Goal: Information Seeking & Learning: Learn about a topic

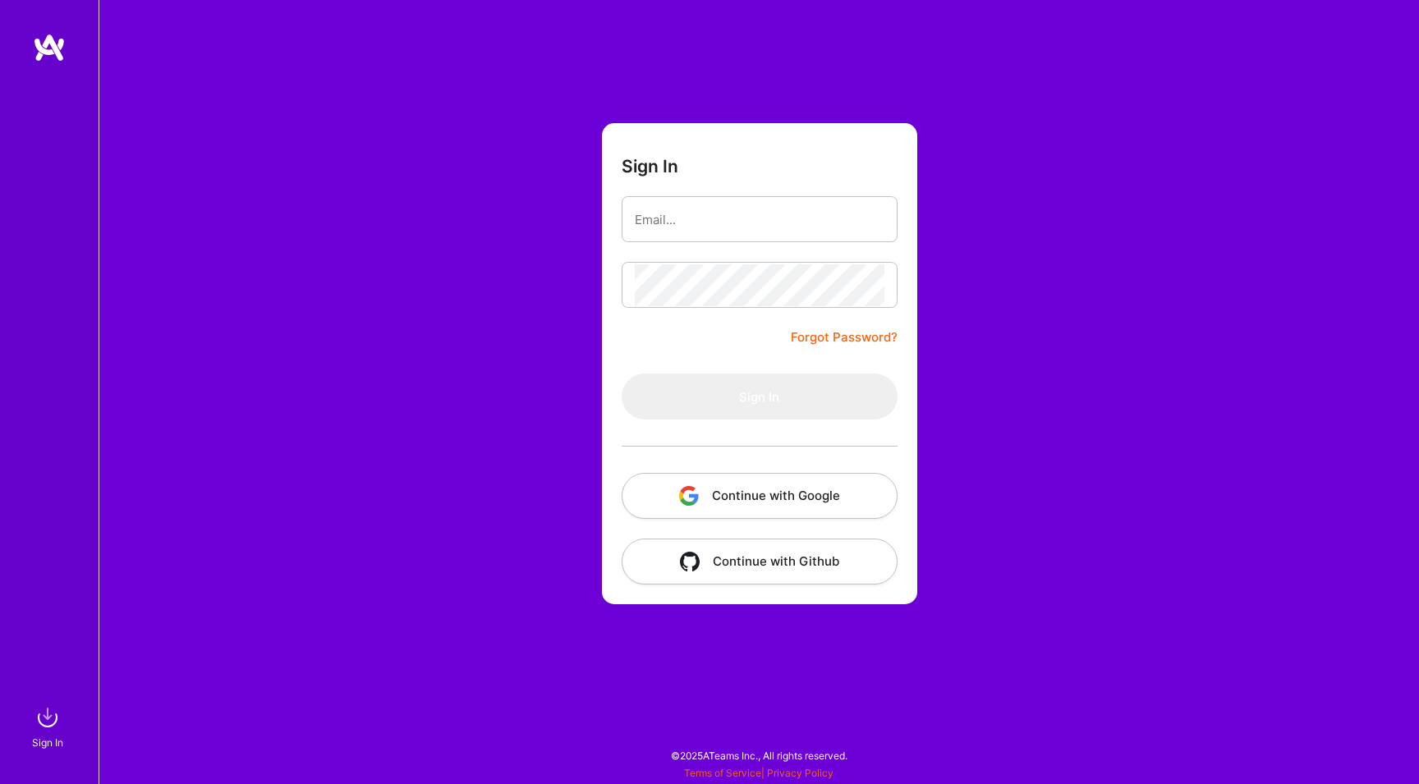
click at [786, 503] on button "Continue with Google" at bounding box center [759, 496] width 276 height 46
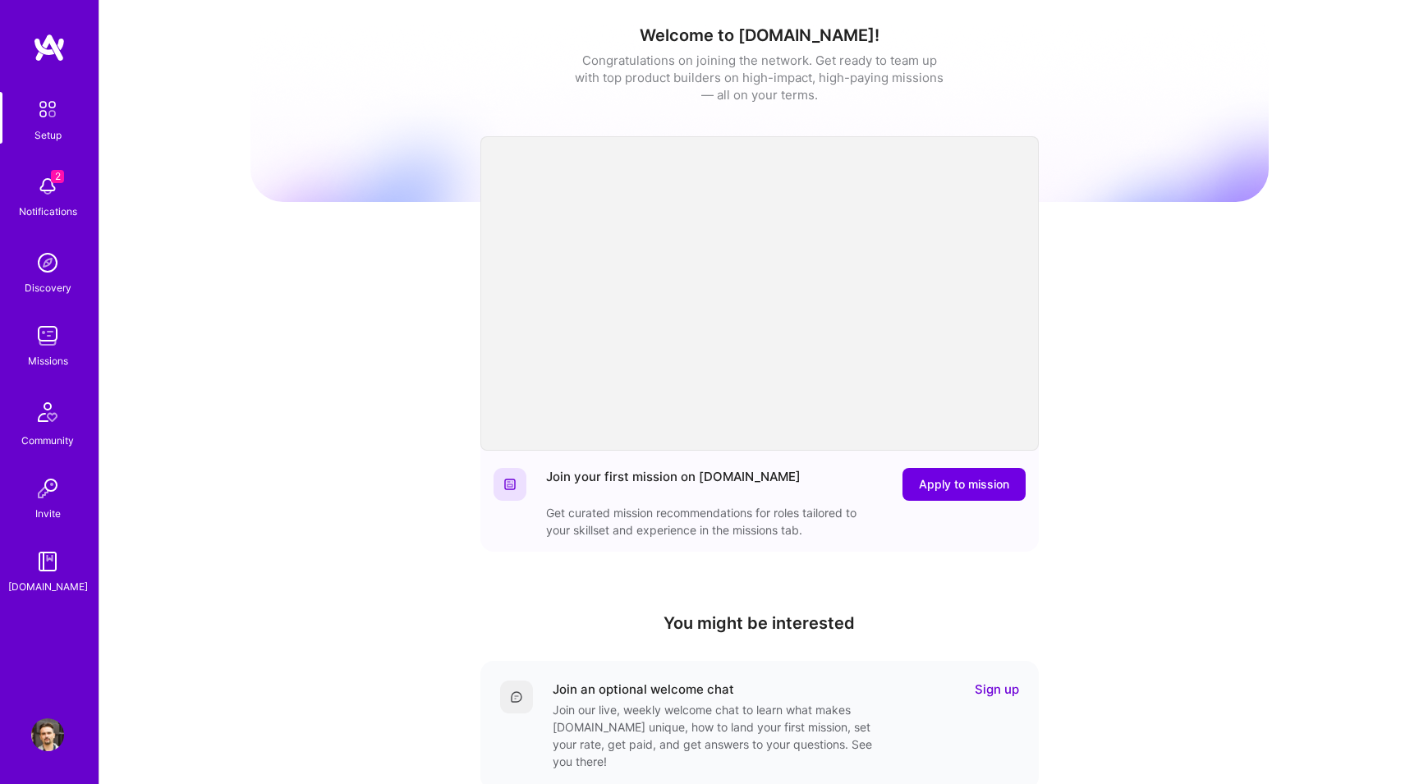
click at [48, 353] on div "Missions" at bounding box center [48, 360] width 40 height 17
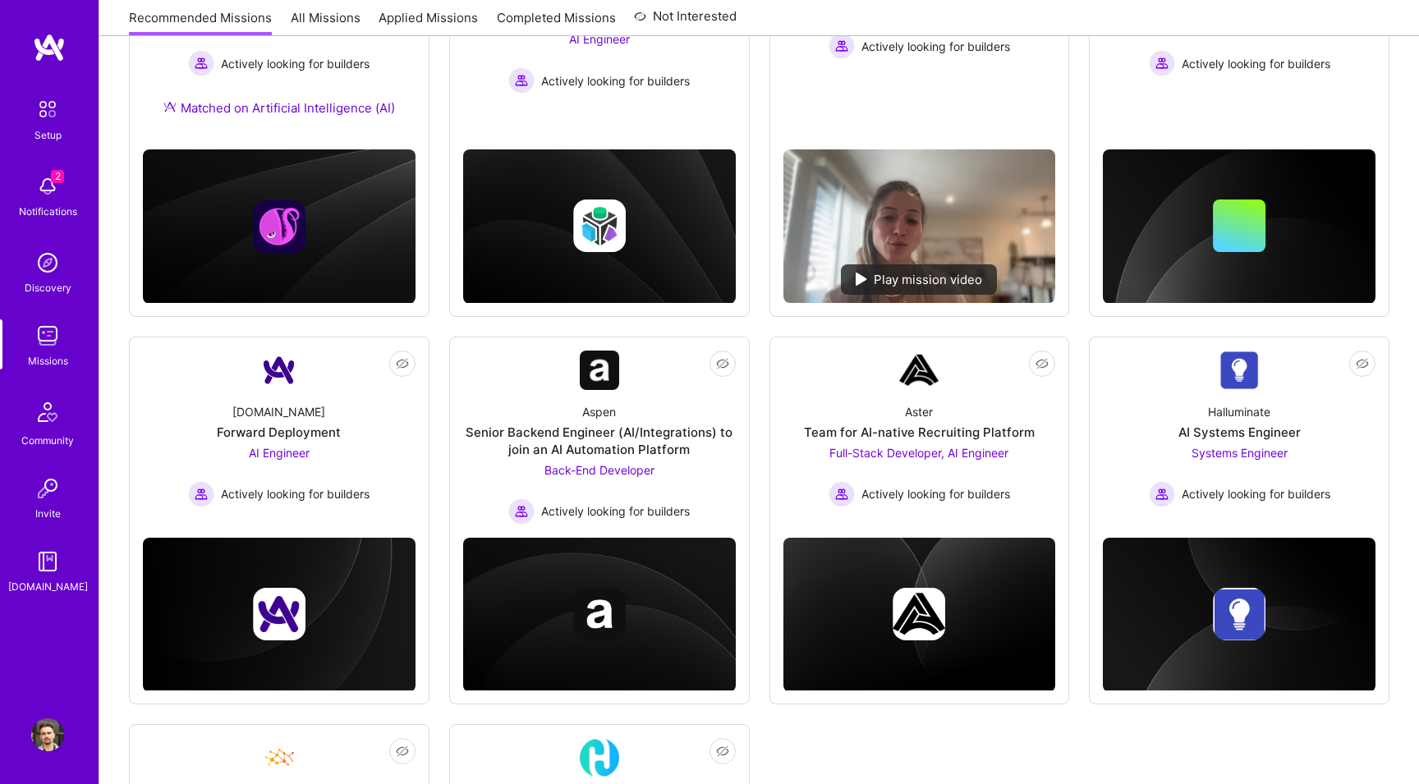
scroll to position [372, 0]
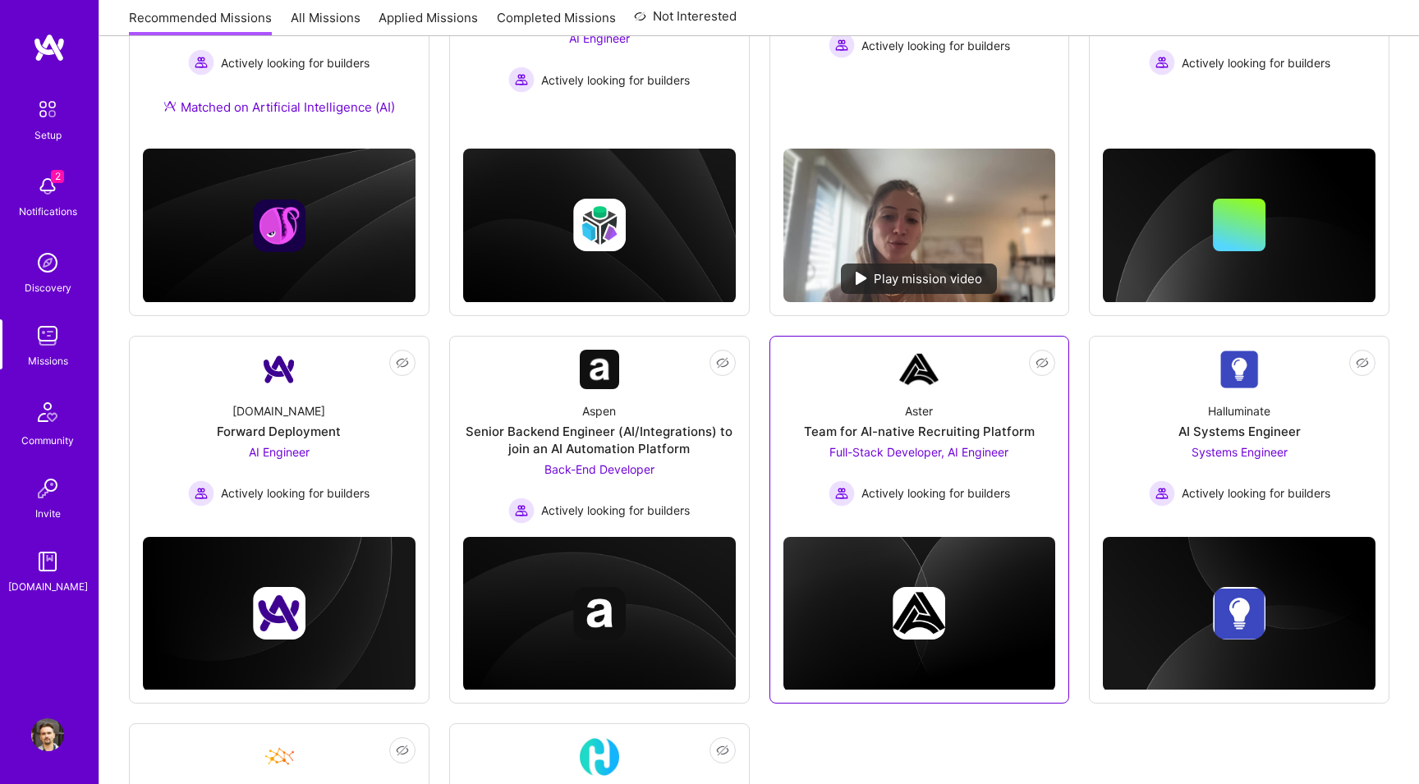
click at [839, 374] on link "Not Interested Aster Team for AI-native Recruiting Platform Full-Stack Develope…" at bounding box center [919, 431] width 273 height 163
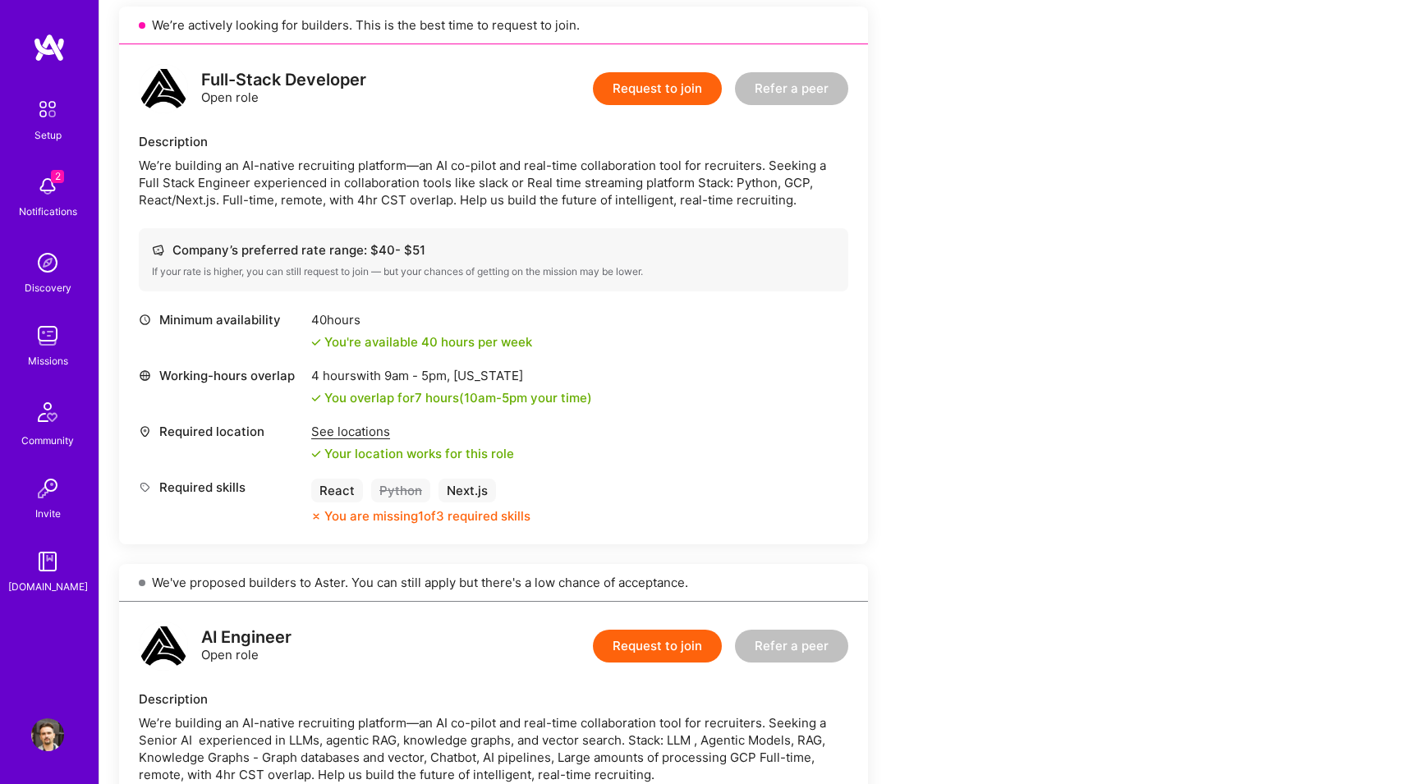
scroll to position [387, 0]
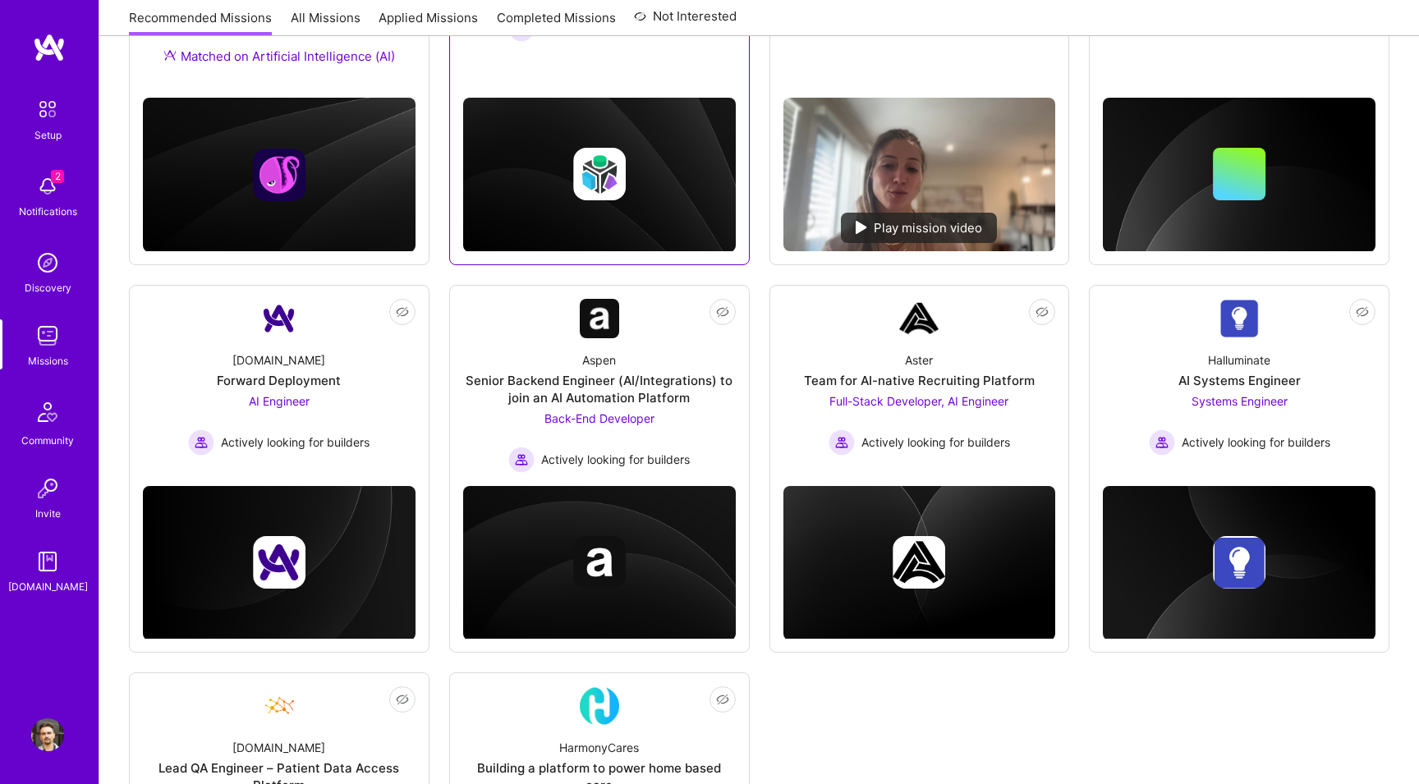
scroll to position [337, 0]
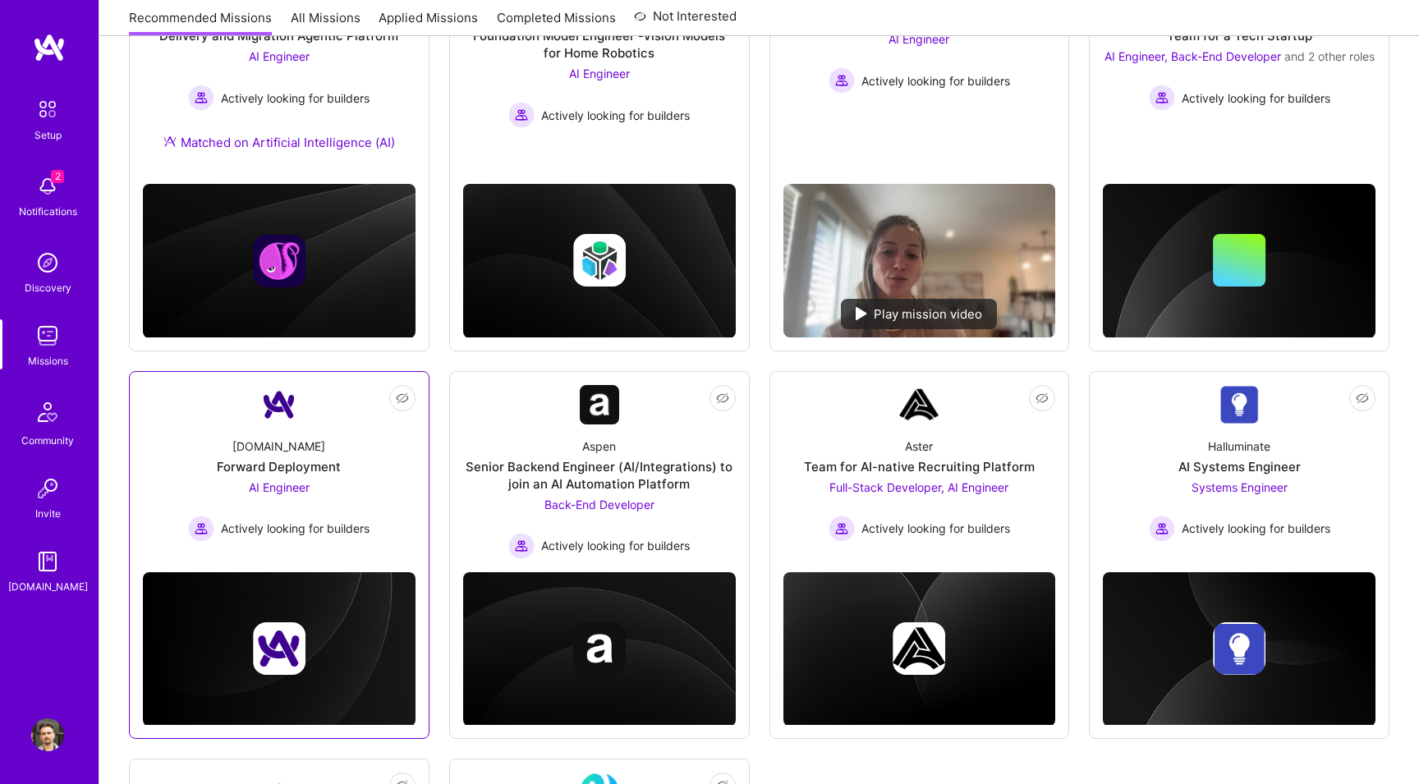
click at [370, 451] on div "[DOMAIN_NAME] Forward Deployment AI Engineer Actively looking for builders" at bounding box center [279, 482] width 273 height 117
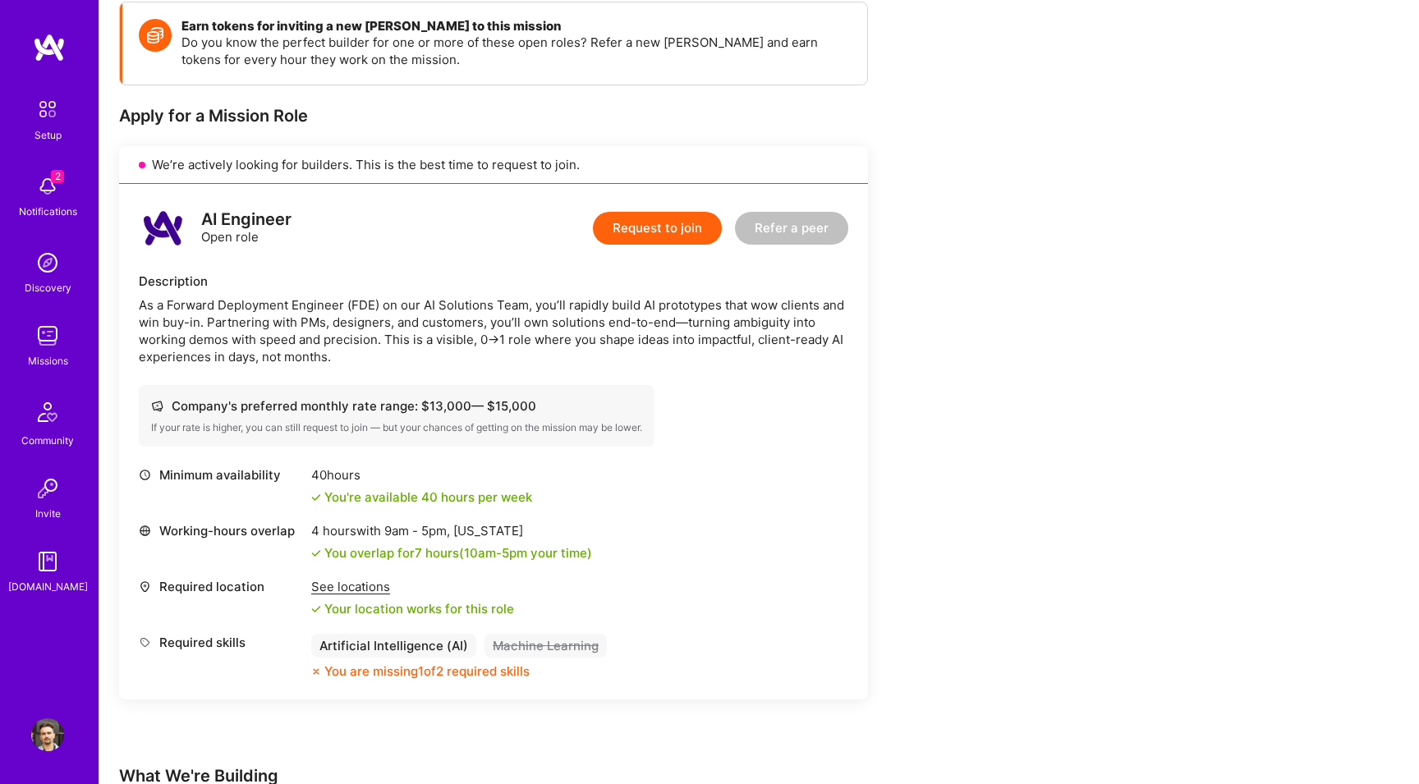
scroll to position [245, 0]
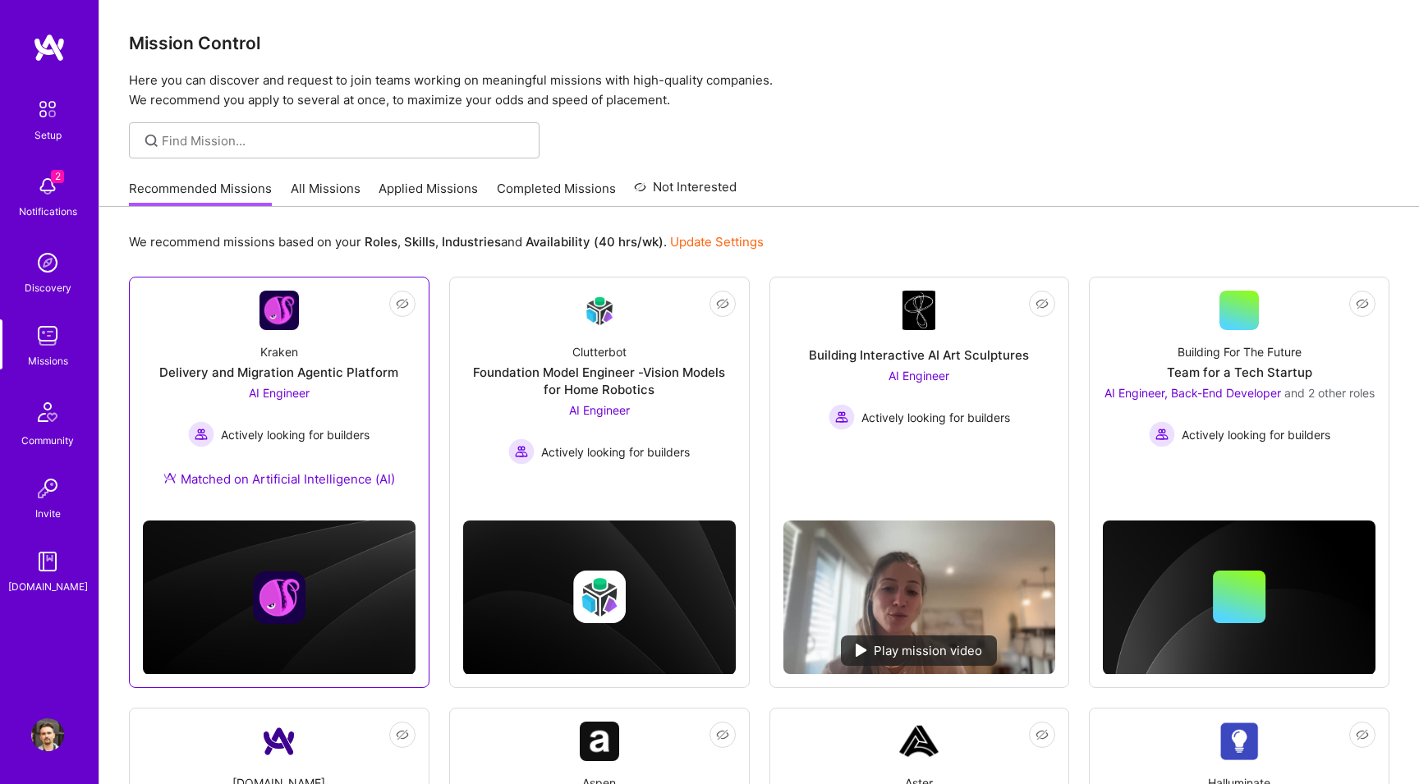
click at [408, 418] on div "Kraken Delivery and Migration Agentic Platform AI Engineer Actively looking for…" at bounding box center [279, 418] width 273 height 177
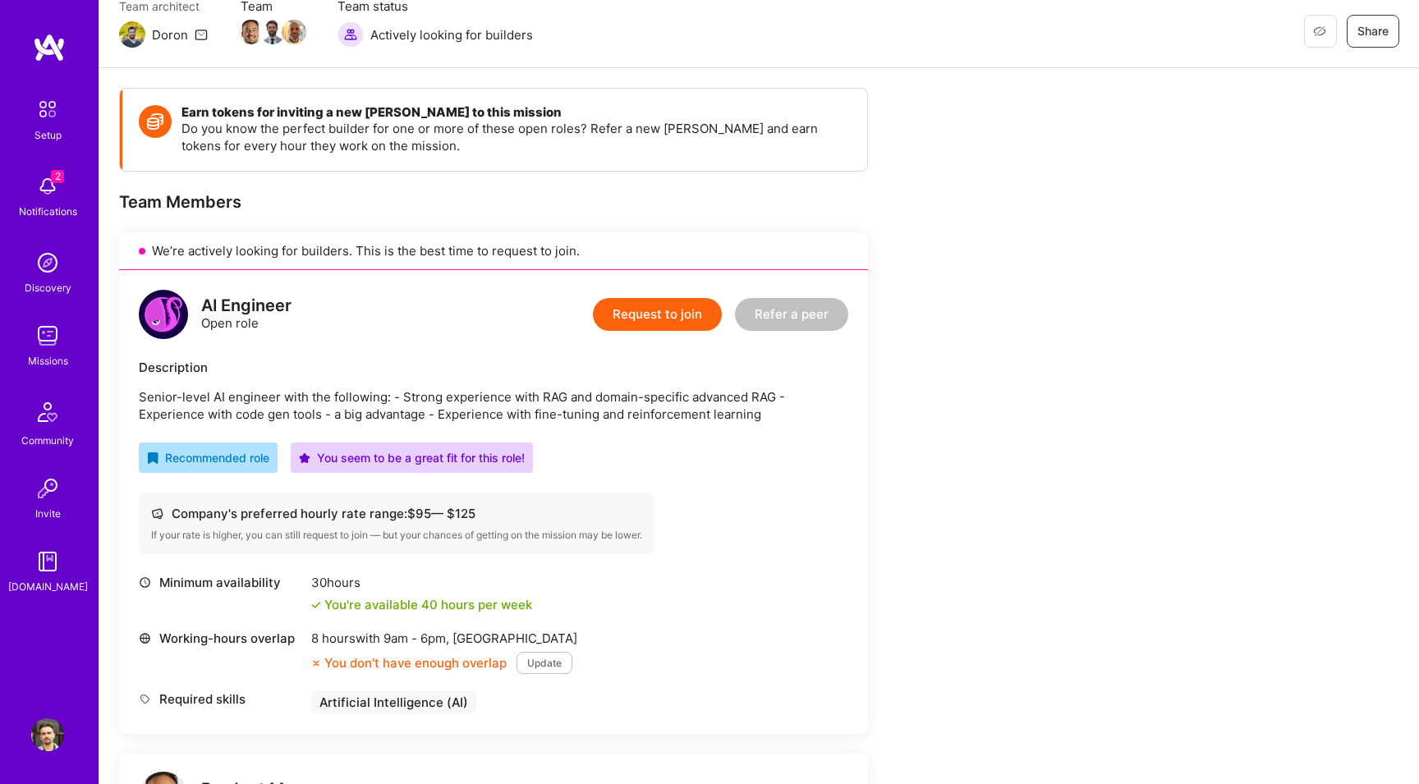
scroll to position [161, 0]
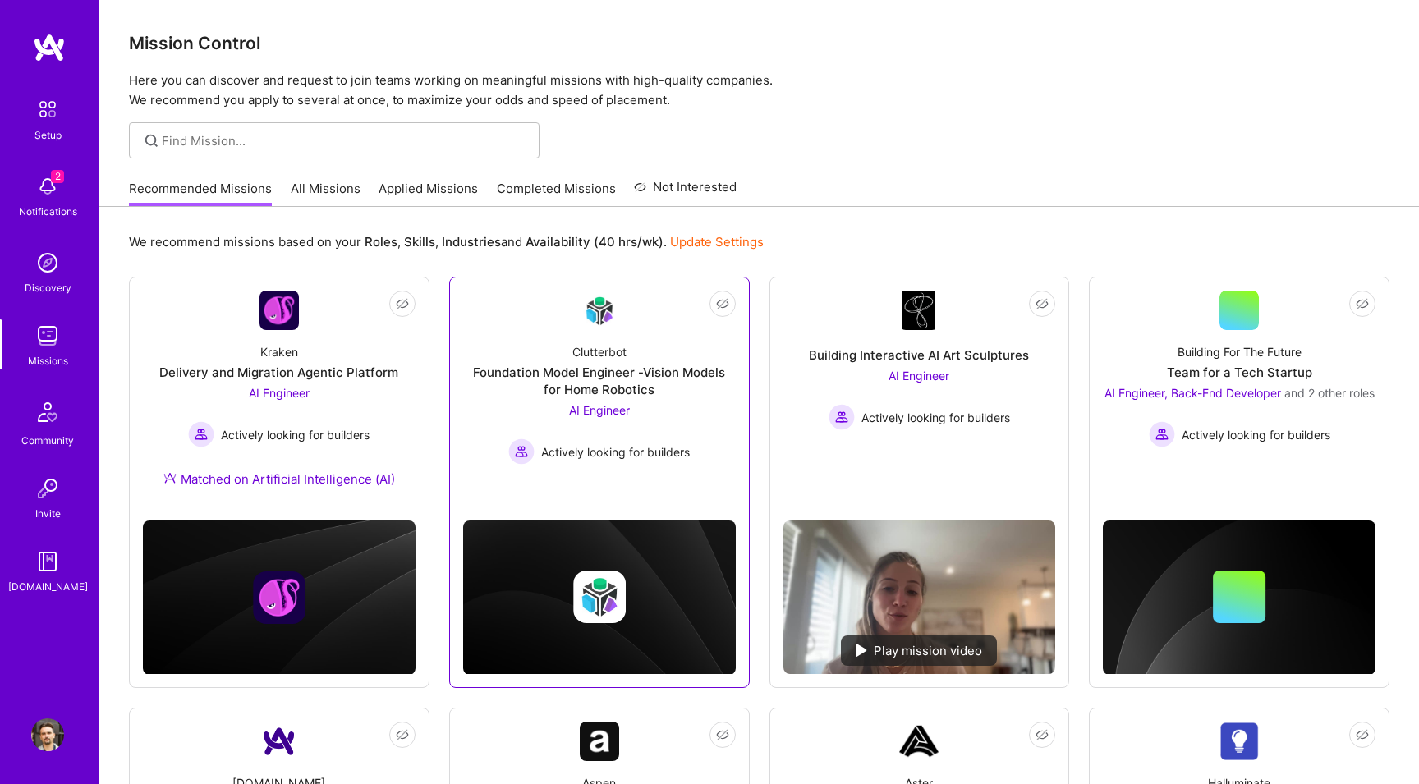
click at [518, 305] on link "Not Interested Clutterbot Foundation Model Engineer -Vision Models for Home Rob…" at bounding box center [599, 383] width 273 height 185
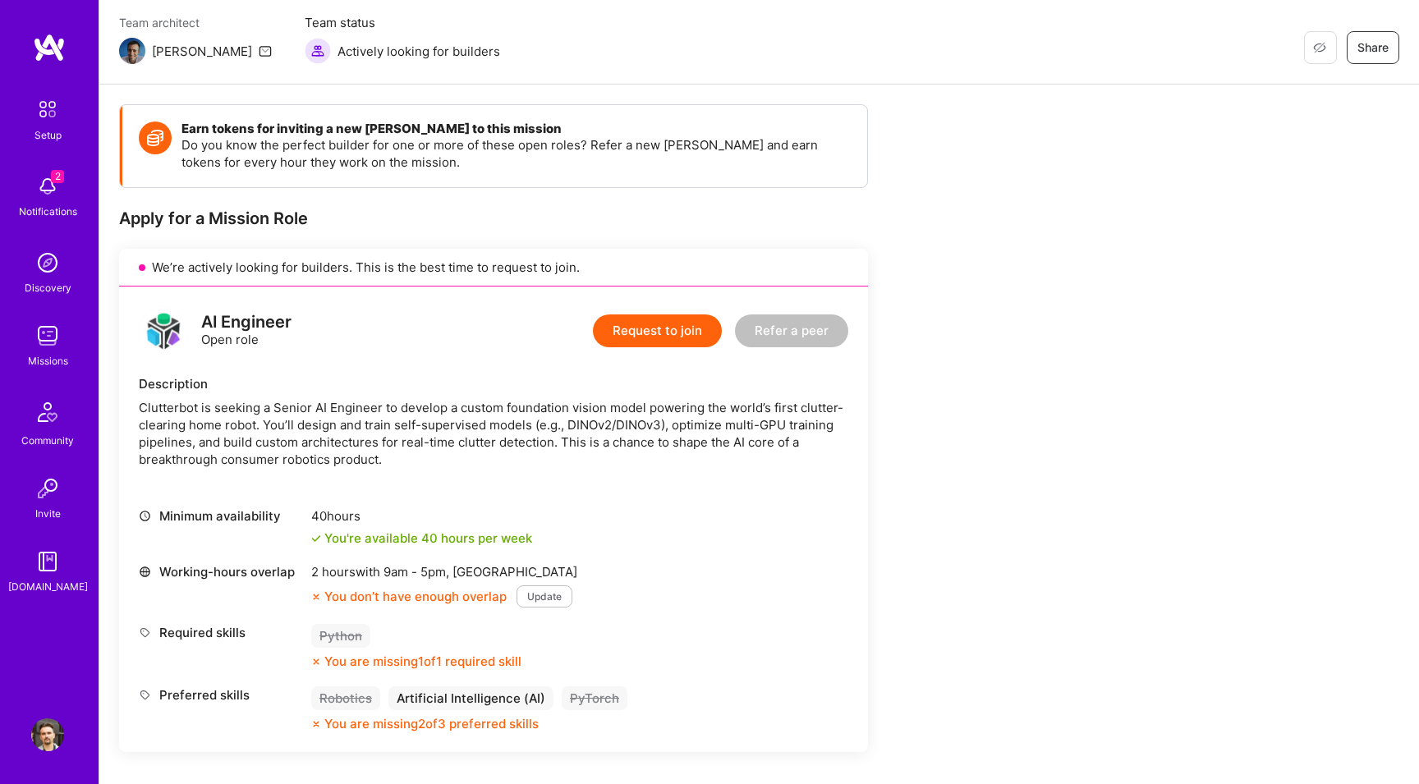
scroll to position [141, 0]
